Goal: Task Accomplishment & Management: Complete application form

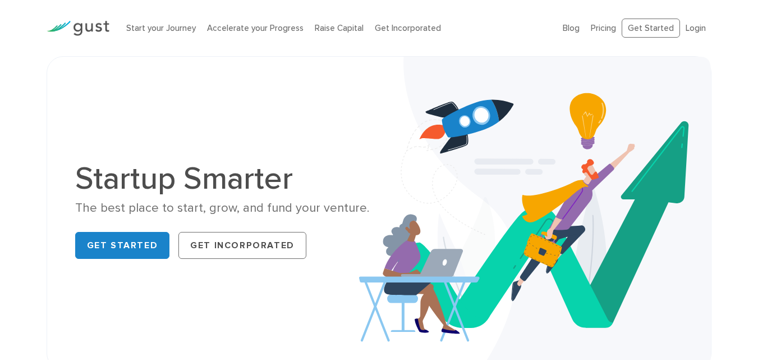
click at [651, 44] on div "Blog FAQ Pricing Get Started Login Login" at bounding box center [637, 28] width 166 height 42
click at [650, 38] on div "Blog FAQ Pricing Get Started Login Login" at bounding box center [637, 28] width 166 height 42
click at [650, 37] on link "Get Started" at bounding box center [651, 29] width 58 height 20
click at [653, 33] on link "Get Started" at bounding box center [651, 29] width 58 height 20
